Goal: Transaction & Acquisition: Purchase product/service

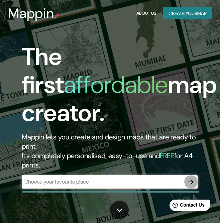
click at [190, 183] on icon "button" at bounding box center [191, 182] width 8 height 8
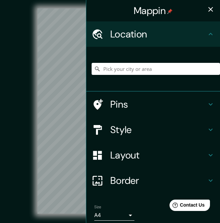
click at [0, 138] on html "Mappin Location Pins Style Layout Border Choose a border. Hint : you can make l…" at bounding box center [110, 111] width 220 height 223
click at [82, 122] on div "Mappin Location Pins Style Layout Border Choose a border. Hint : you can make l…" at bounding box center [110, 116] width 220 height 233
click at [88, 88] on div "Mappin Location Pins Style Layout Border Choose a border. Hint : you can make l…" at bounding box center [110, 116] width 220 height 233
click at [15, 88] on div "© Mapbox © OpenStreetMap Improve this map" at bounding box center [110, 111] width 198 height 201
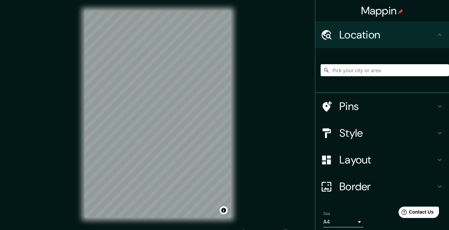
click at [64, 134] on div "© Mapbox © OpenStreetMap Improve this map" at bounding box center [158, 114] width 404 height 207
click at [225, 74] on div "© Mapbox © OpenStreetMap Improve this map" at bounding box center [158, 114] width 404 height 207
click at [69, 52] on div "© Mapbox © OpenStreetMap Improve this map" at bounding box center [158, 114] width 404 height 207
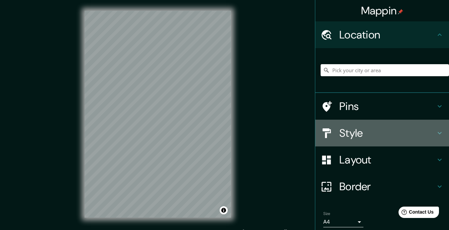
click at [225, 135] on h4 "Style" at bounding box center [388, 132] width 96 height 13
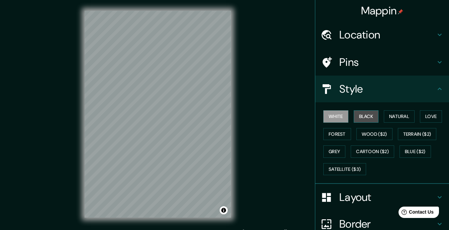
click at [225, 121] on button "Black" at bounding box center [366, 116] width 25 height 12
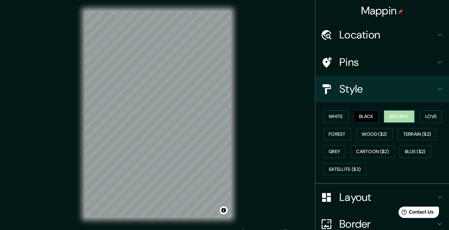
click at [225, 117] on button "Natural" at bounding box center [399, 116] width 31 height 12
drag, startPoint x: 411, startPoint y: 140, endPoint x: 414, endPoint y: 137, distance: 4.8
click at [225, 137] on div "White Black Natural Love Forest Wood ($2) Terrain ($2) Grey Cartoon ($2) Blue (…" at bounding box center [385, 143] width 128 height 70
click at [225, 137] on button "Terrain ($2)" at bounding box center [417, 134] width 39 height 12
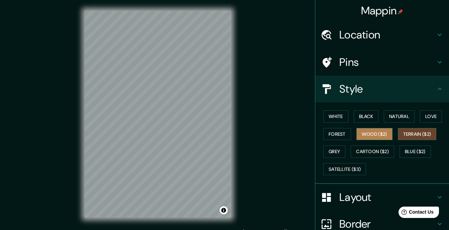
click at [225, 134] on button "Wood ($2)" at bounding box center [375, 134] width 36 height 12
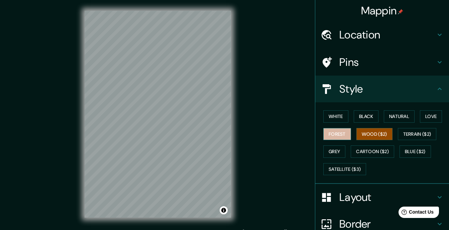
click at [225, 137] on button "Forest" at bounding box center [338, 134] width 28 height 12
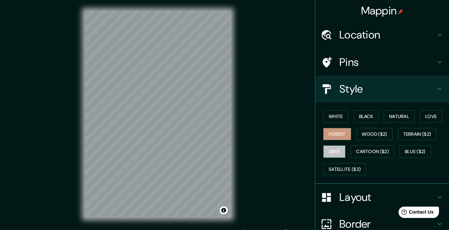
click at [225, 155] on button "Grey" at bounding box center [335, 152] width 22 height 12
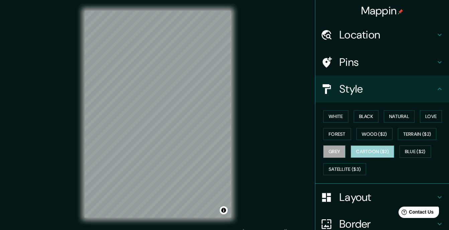
click at [225, 148] on button "Cartoon ($2)" at bounding box center [372, 152] width 43 height 12
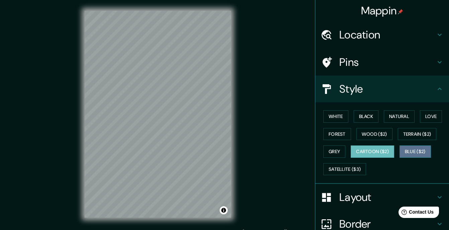
click at [225, 148] on button "Blue ($2)" at bounding box center [415, 152] width 31 height 12
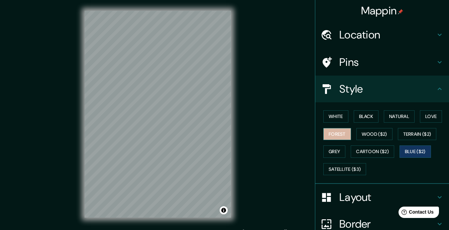
click at [225, 134] on button "Forest" at bounding box center [338, 134] width 28 height 12
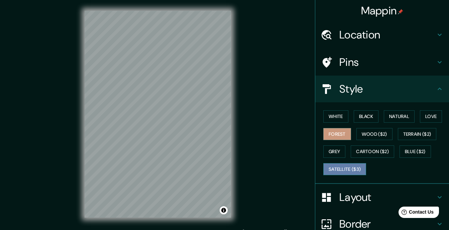
click at [225, 175] on button "Satellite ($3)" at bounding box center [345, 169] width 43 height 12
click at [225, 132] on button "Forest" at bounding box center [338, 134] width 28 height 12
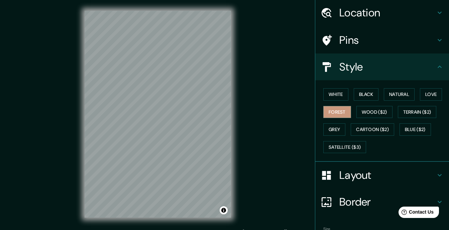
scroll to position [22, 0]
click at [225, 97] on button "White" at bounding box center [336, 95] width 25 height 12
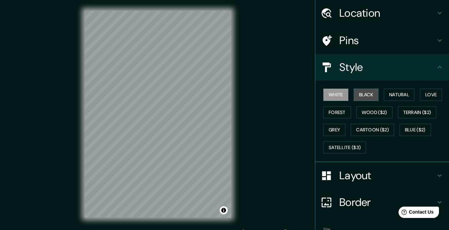
click at [225, 94] on button "Black" at bounding box center [366, 95] width 25 height 12
click at [225, 103] on div "© Mapbox © OpenStreetMap Improve this map" at bounding box center [158, 114] width 404 height 207
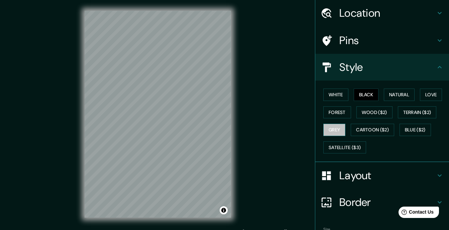
click at [225, 125] on button "Grey" at bounding box center [335, 130] width 22 height 12
click at [225, 112] on button "Forest" at bounding box center [338, 112] width 28 height 12
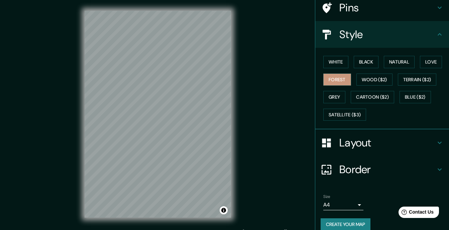
scroll to position [63, 0]
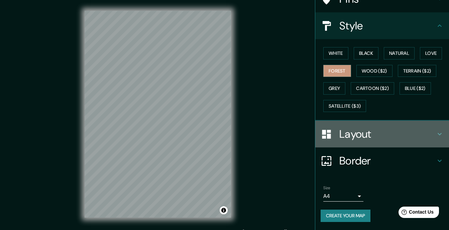
click at [225, 140] on h4 "Layout" at bounding box center [388, 133] width 96 height 13
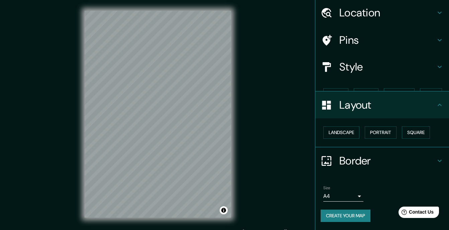
scroll to position [10, 0]
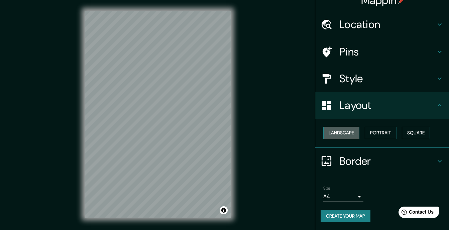
click at [225, 132] on button "Landscape" at bounding box center [342, 133] width 36 height 12
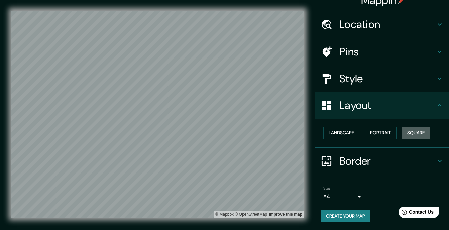
click at [225, 134] on button "Square" at bounding box center [416, 133] width 28 height 12
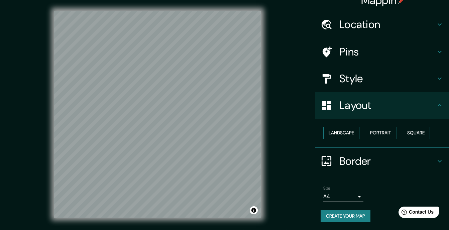
click at [225, 134] on button "Landscape" at bounding box center [342, 133] width 36 height 12
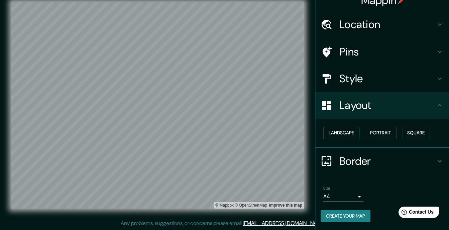
scroll to position [0, 0]
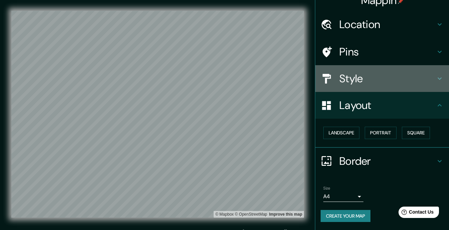
click at [225, 71] on div "Style" at bounding box center [382, 78] width 134 height 27
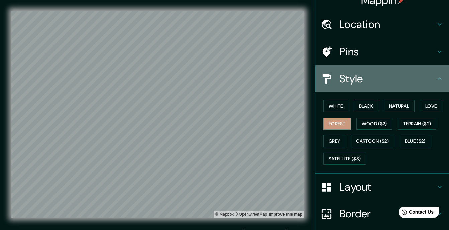
click at [225, 71] on div "Style" at bounding box center [382, 78] width 134 height 27
click at [225, 82] on icon at bounding box center [440, 79] width 8 height 8
click at [225, 80] on icon at bounding box center [440, 79] width 8 height 8
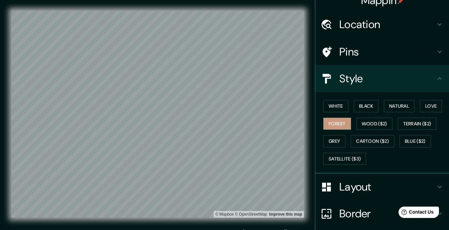
scroll to position [63, 0]
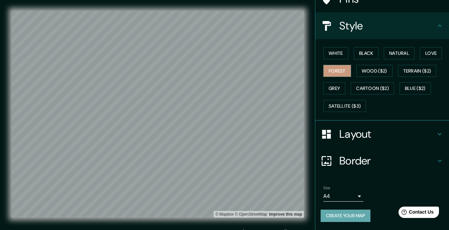
click at [225, 218] on button "Create your map" at bounding box center [346, 216] width 50 height 12
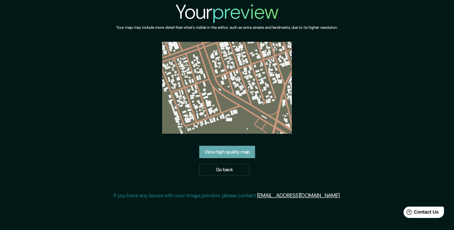
click at [246, 154] on link "View high quality map" at bounding box center [227, 152] width 56 height 12
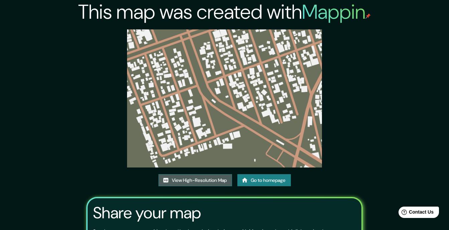
click at [207, 177] on link "View High-Resolution Map" at bounding box center [196, 180] width 74 height 12
